Goal: Find specific page/section

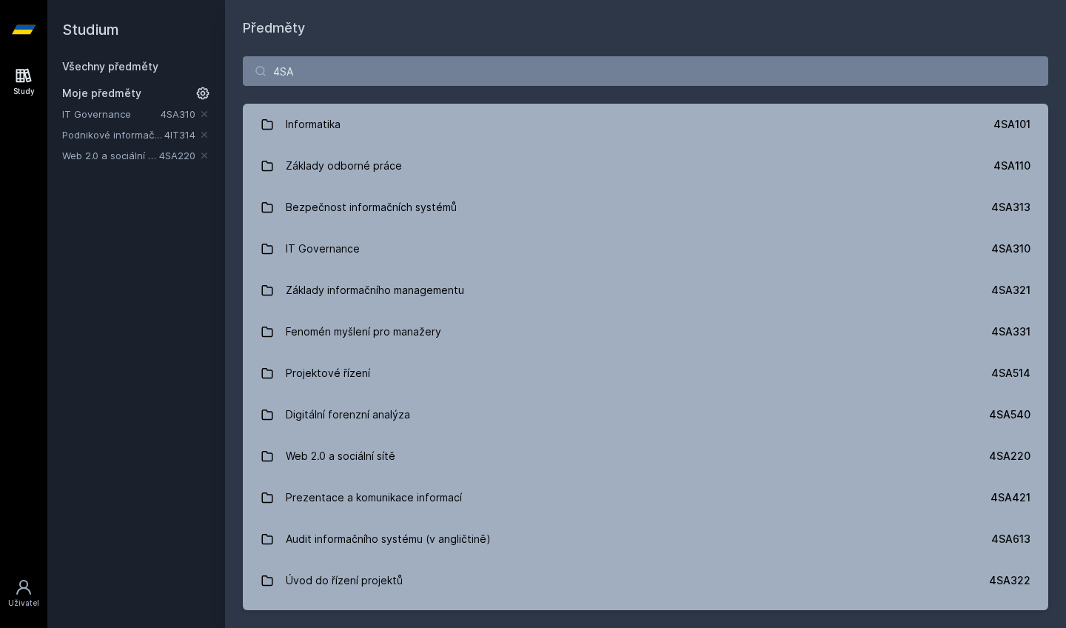
type input "4SA2"
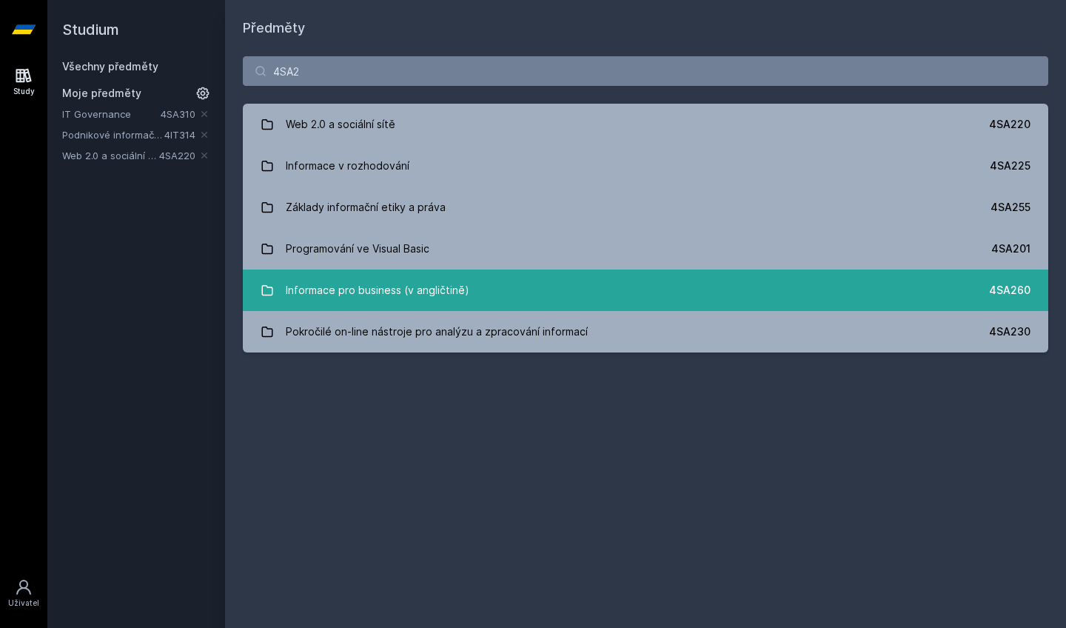
click at [350, 282] on div "Informace pro business (v angličtině)" at bounding box center [378, 290] width 184 height 30
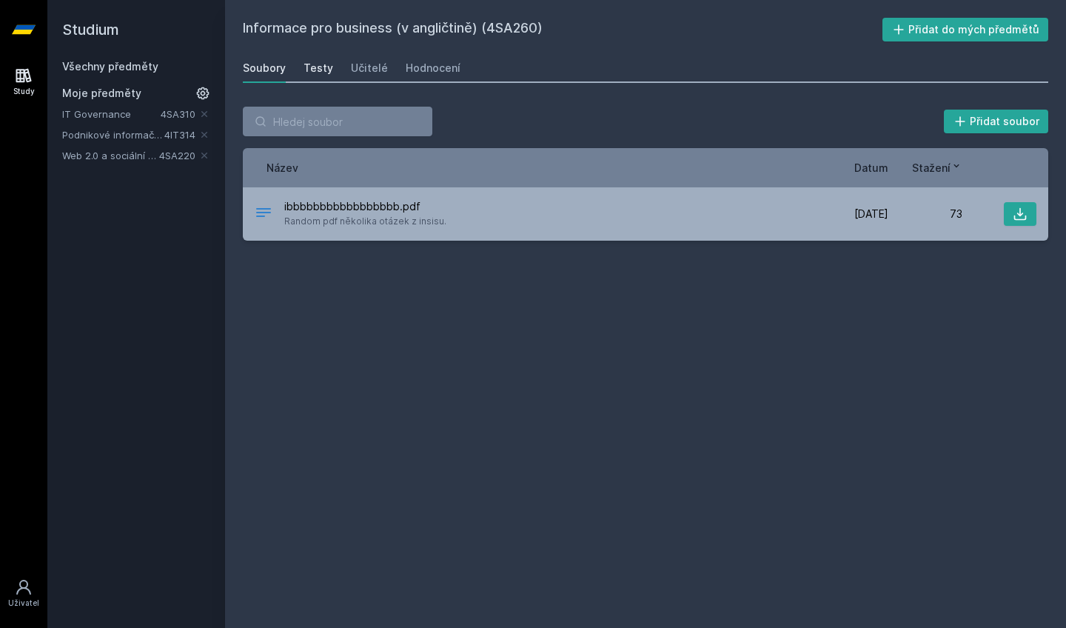
click at [319, 64] on div "Testy" at bounding box center [319, 68] width 30 height 15
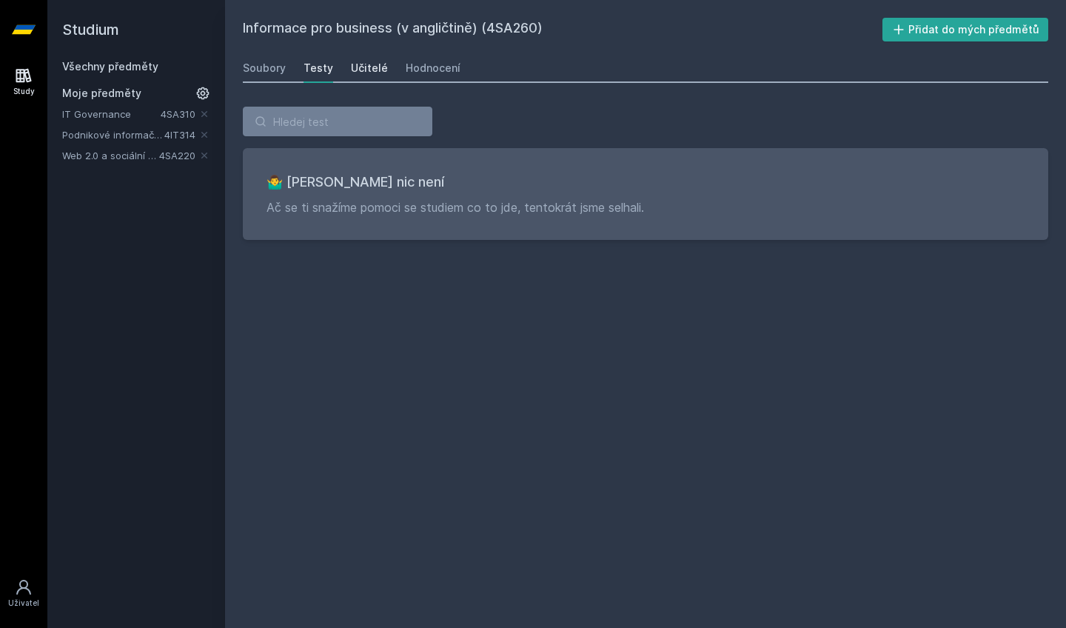
click at [365, 71] on div "Učitelé" at bounding box center [369, 68] width 37 height 15
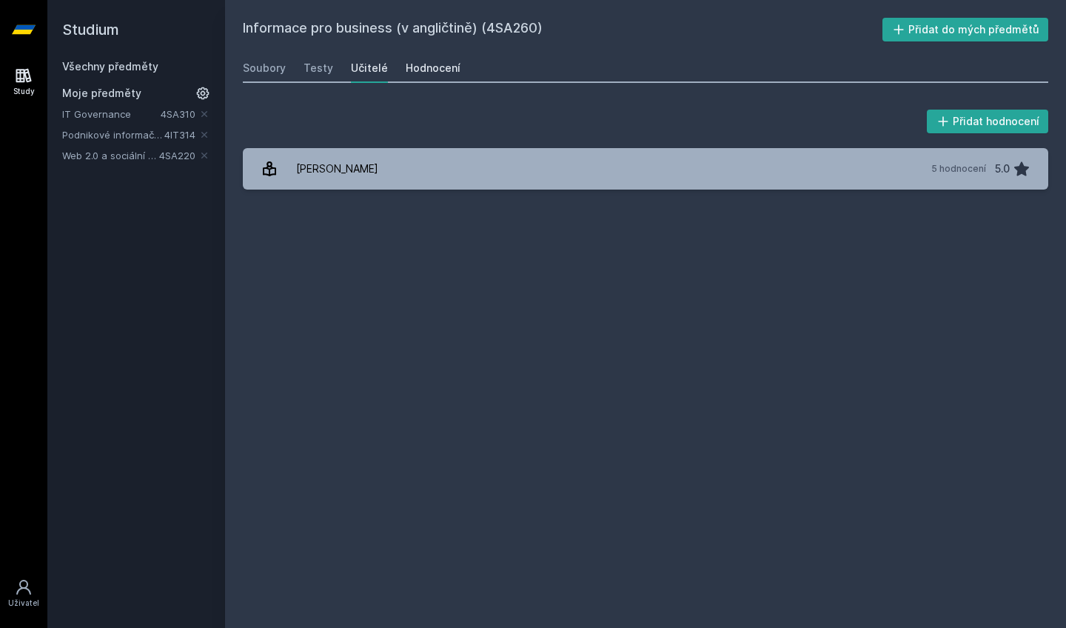
click at [434, 71] on div "Hodnocení" at bounding box center [433, 68] width 55 height 15
